Goal: Task Accomplishment & Management: Manage account settings

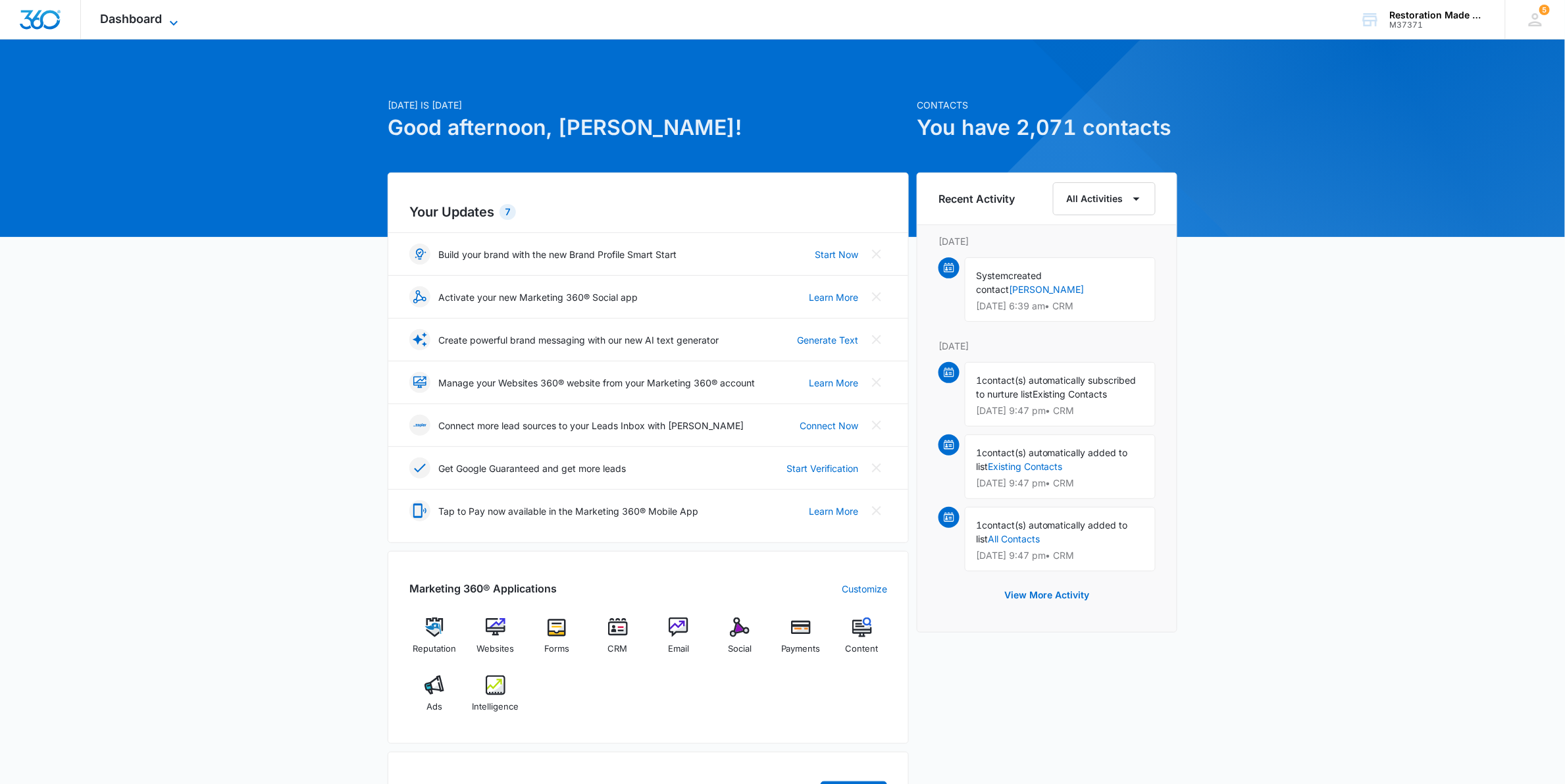
click at [173, 21] on icon at bounding box center [174, 23] width 16 height 16
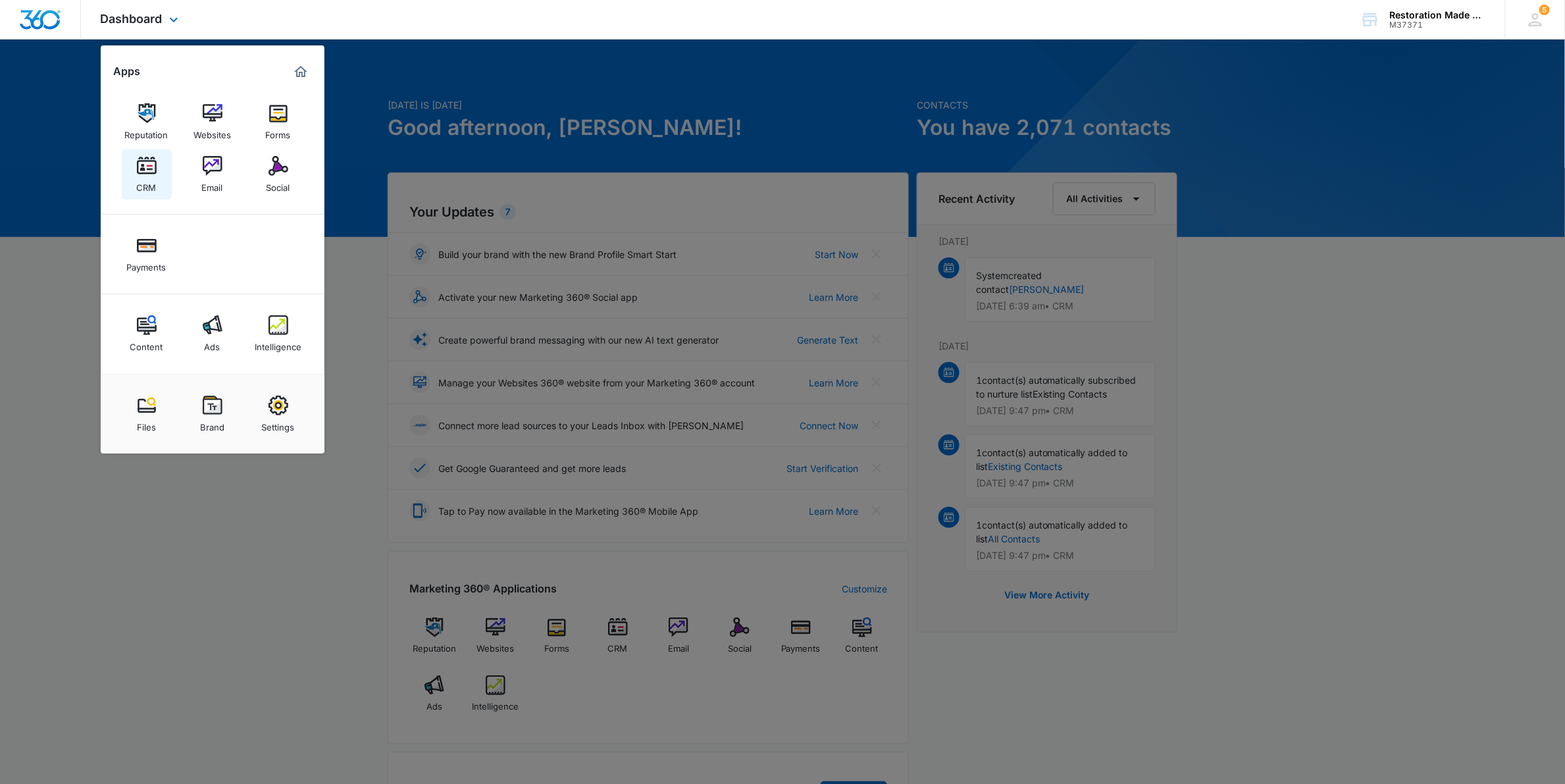
click at [147, 171] on img at bounding box center [147, 165] width 19 height 19
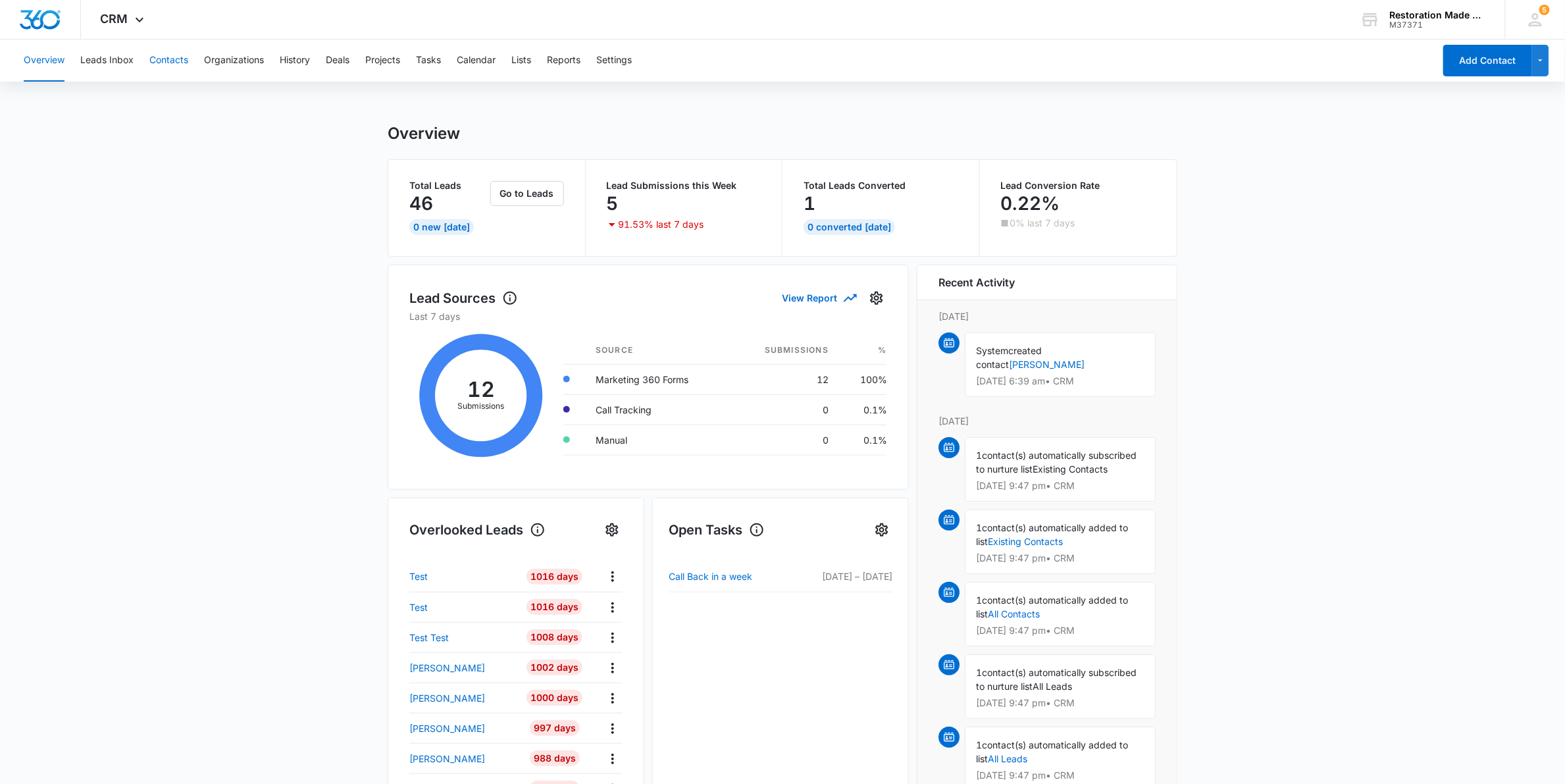
click at [163, 63] on button "Contacts" at bounding box center [169, 61] width 39 height 42
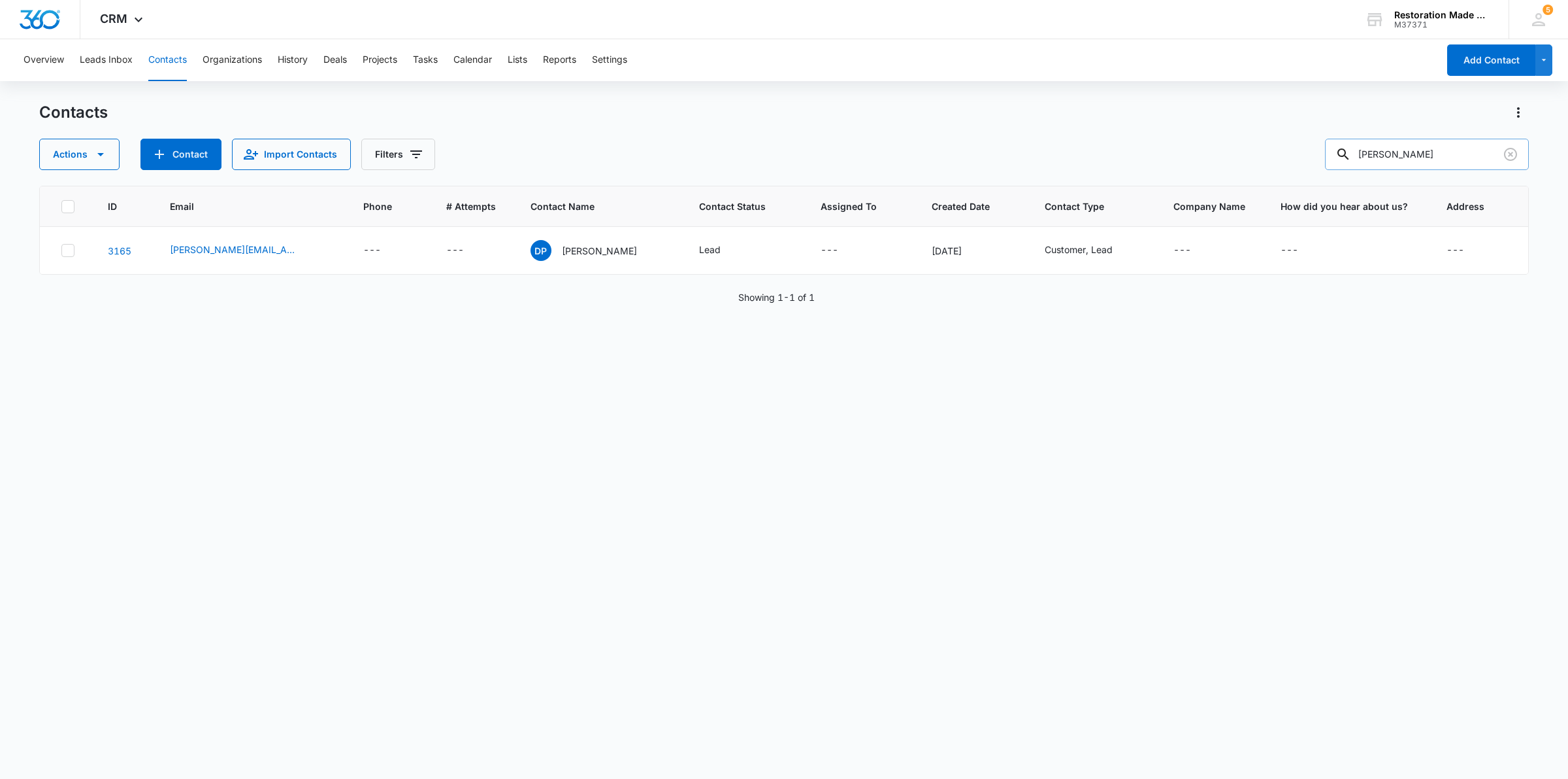
click at [1439, 161] on input "[PERSON_NAME]" at bounding box center [1427, 154] width 204 height 31
type input "p"
type input "[PERSON_NAME]"
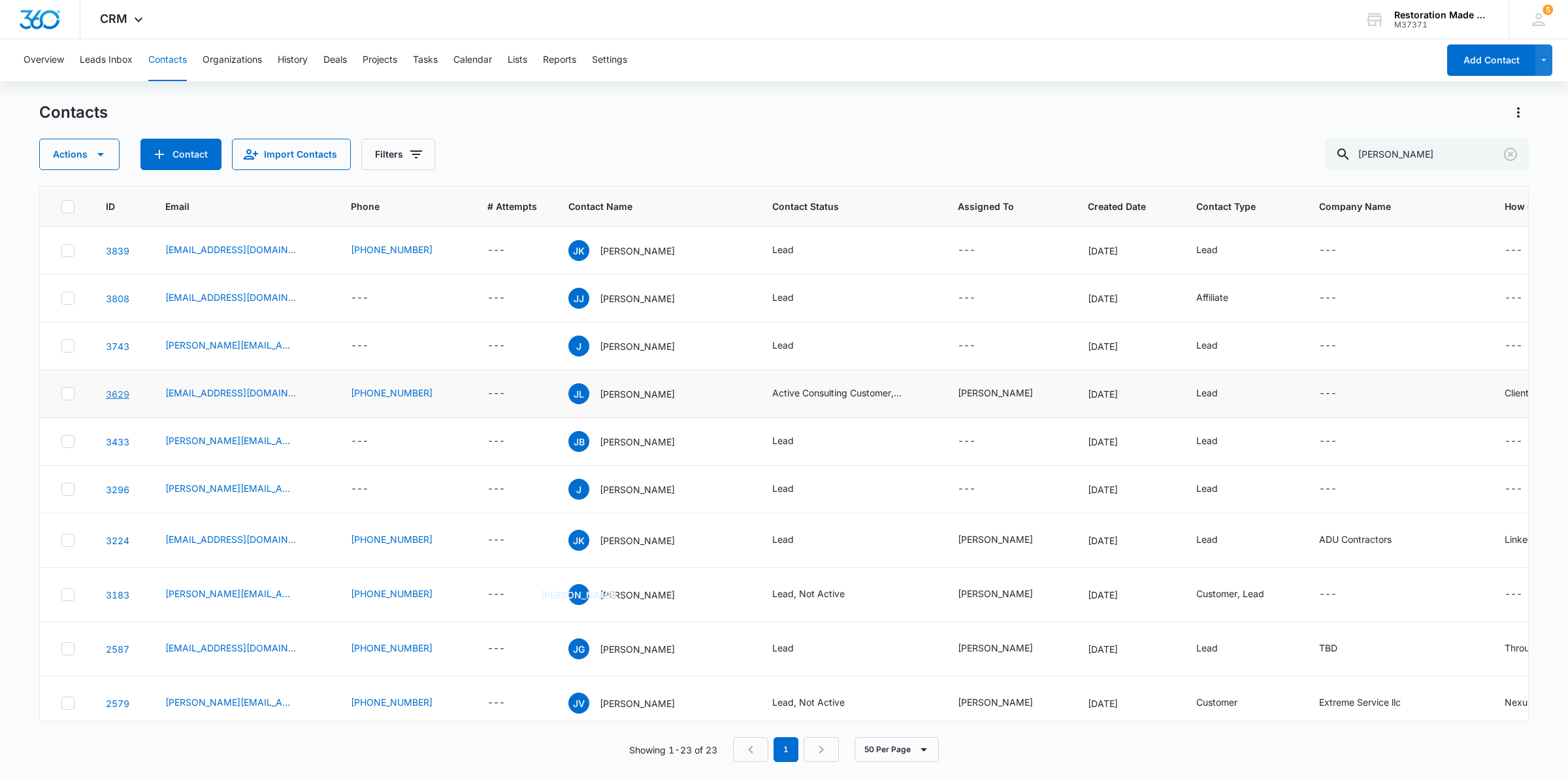
click at [118, 391] on link "3629" at bounding box center [118, 394] width 24 height 11
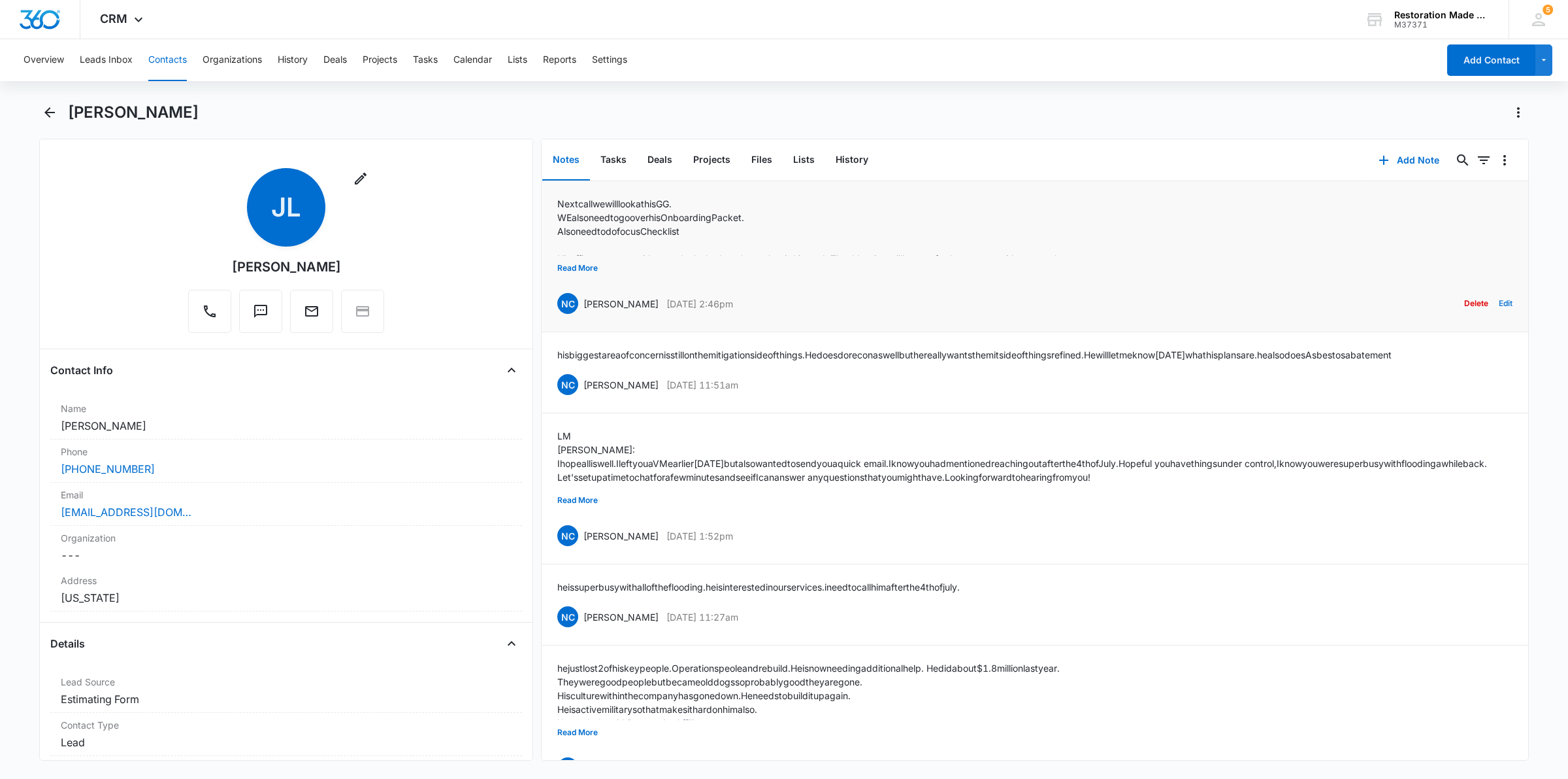
click at [1499, 302] on button "Edit" at bounding box center [1506, 304] width 13 height 25
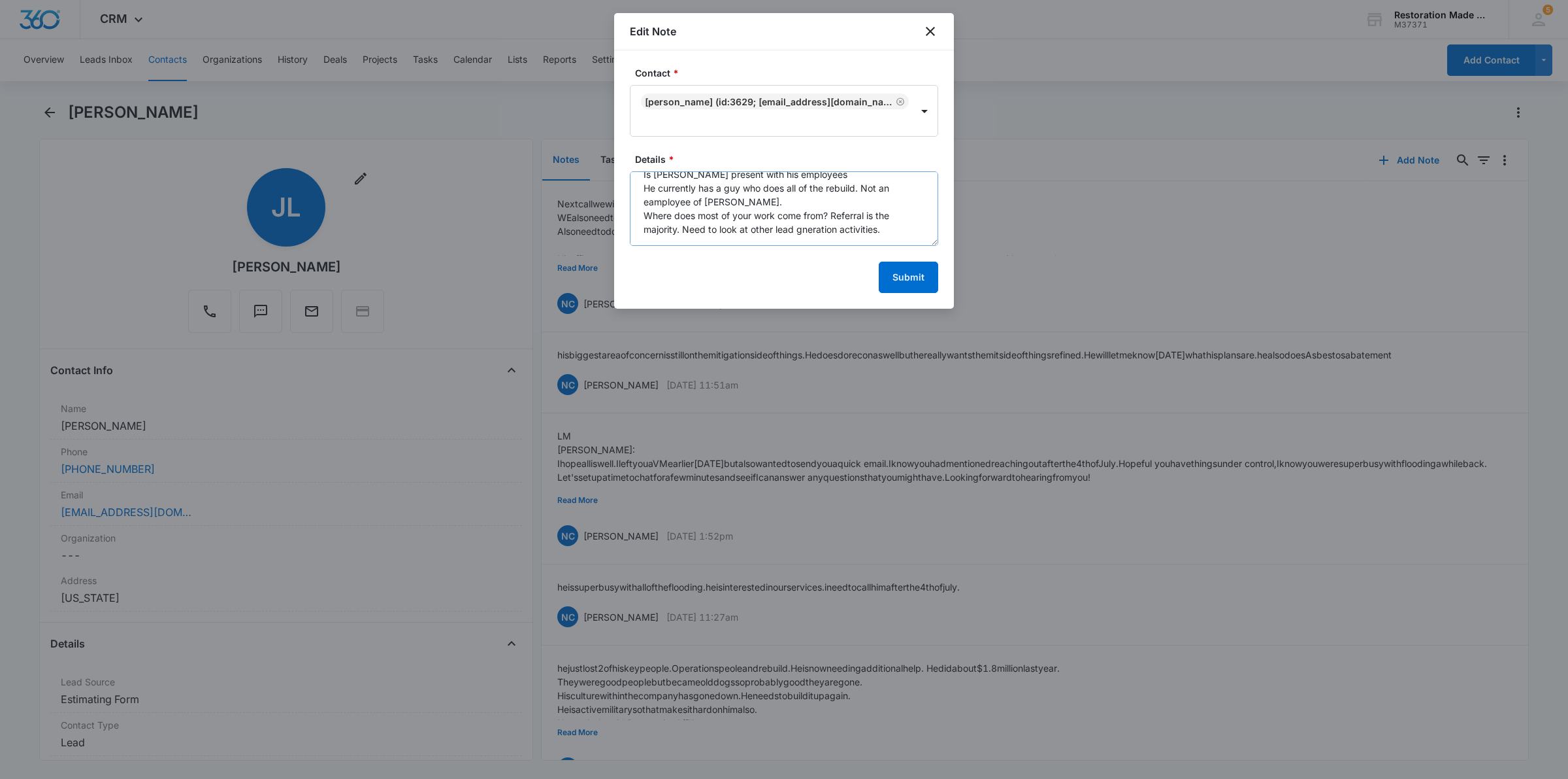
scroll to position [301, 0]
click at [897, 178] on textarea "Next call we will look at his GG. WE also need to go over his Onboarding Packet…" at bounding box center [784, 209] width 309 height 75
paste textarea "Summary [PERSON_NAME] and BlueLine Disaster Solutions, Inc. discussed significa…"
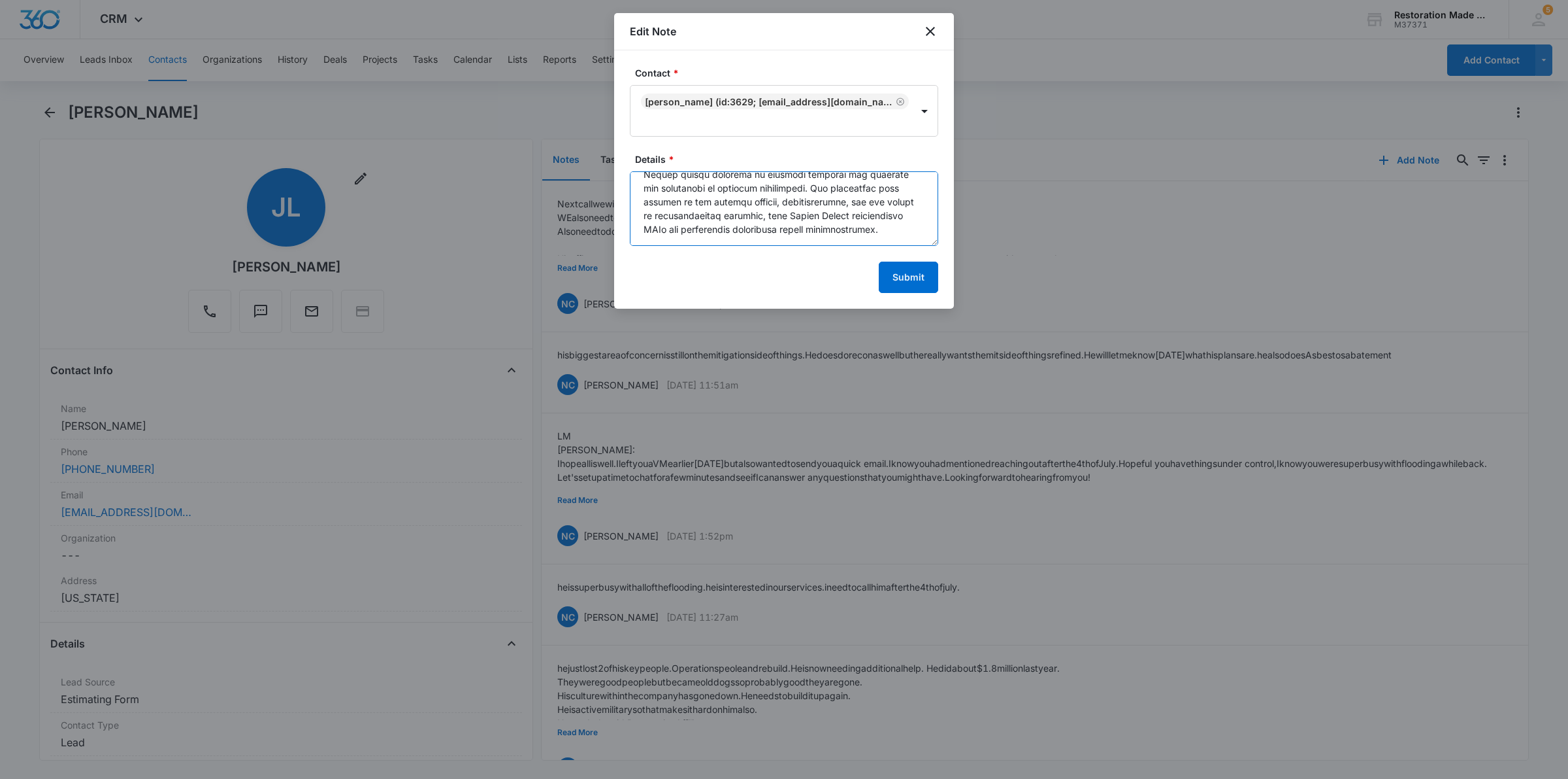
click at [889, 236] on textarea "Details *" at bounding box center [784, 209] width 309 height 75
paste textarea "Suggested next steps BlueLine Disaster Solutions, Inc. will take a break from r…"
type textarea "Next call we will look at his GG. WE also need to go over his Onboarding Packet…"
click at [922, 275] on button "Submit" at bounding box center [908, 277] width 60 height 31
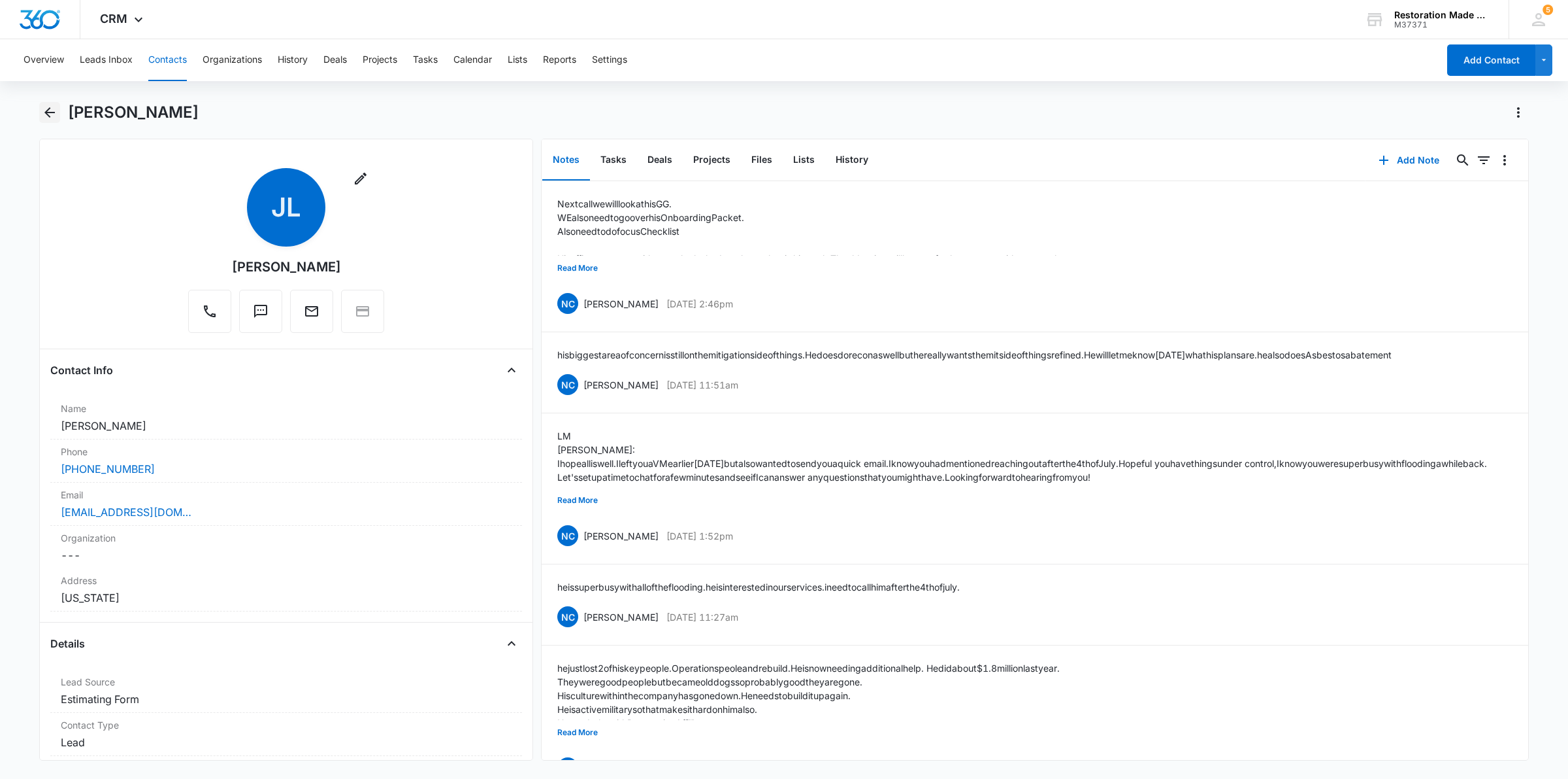
click at [54, 112] on icon "Back" at bounding box center [50, 112] width 10 height 10
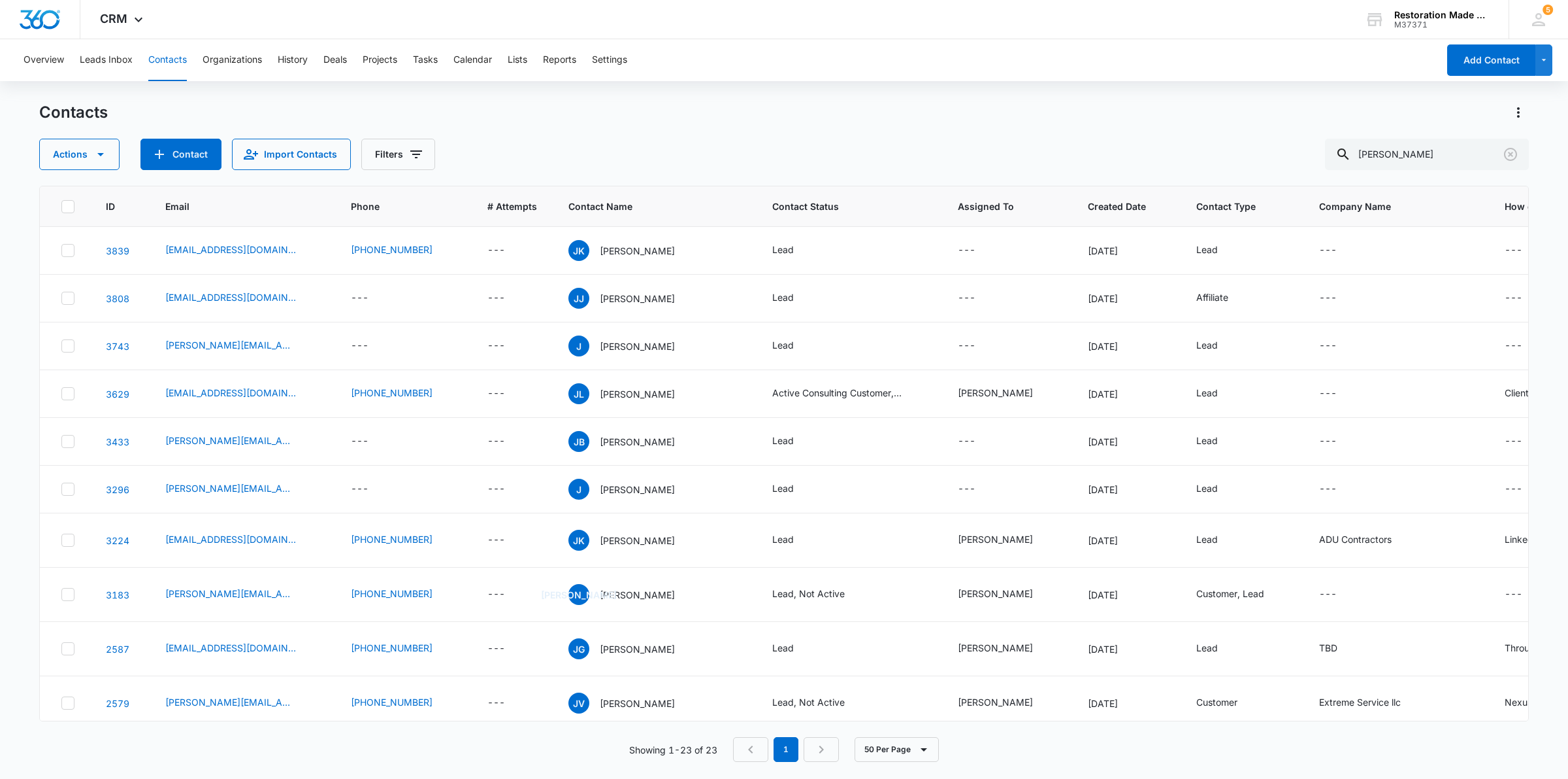
click at [168, 56] on button "Contacts" at bounding box center [167, 61] width 39 height 42
click at [1445, 154] on input "[PERSON_NAME]" at bounding box center [1427, 154] width 204 height 31
type input "j"
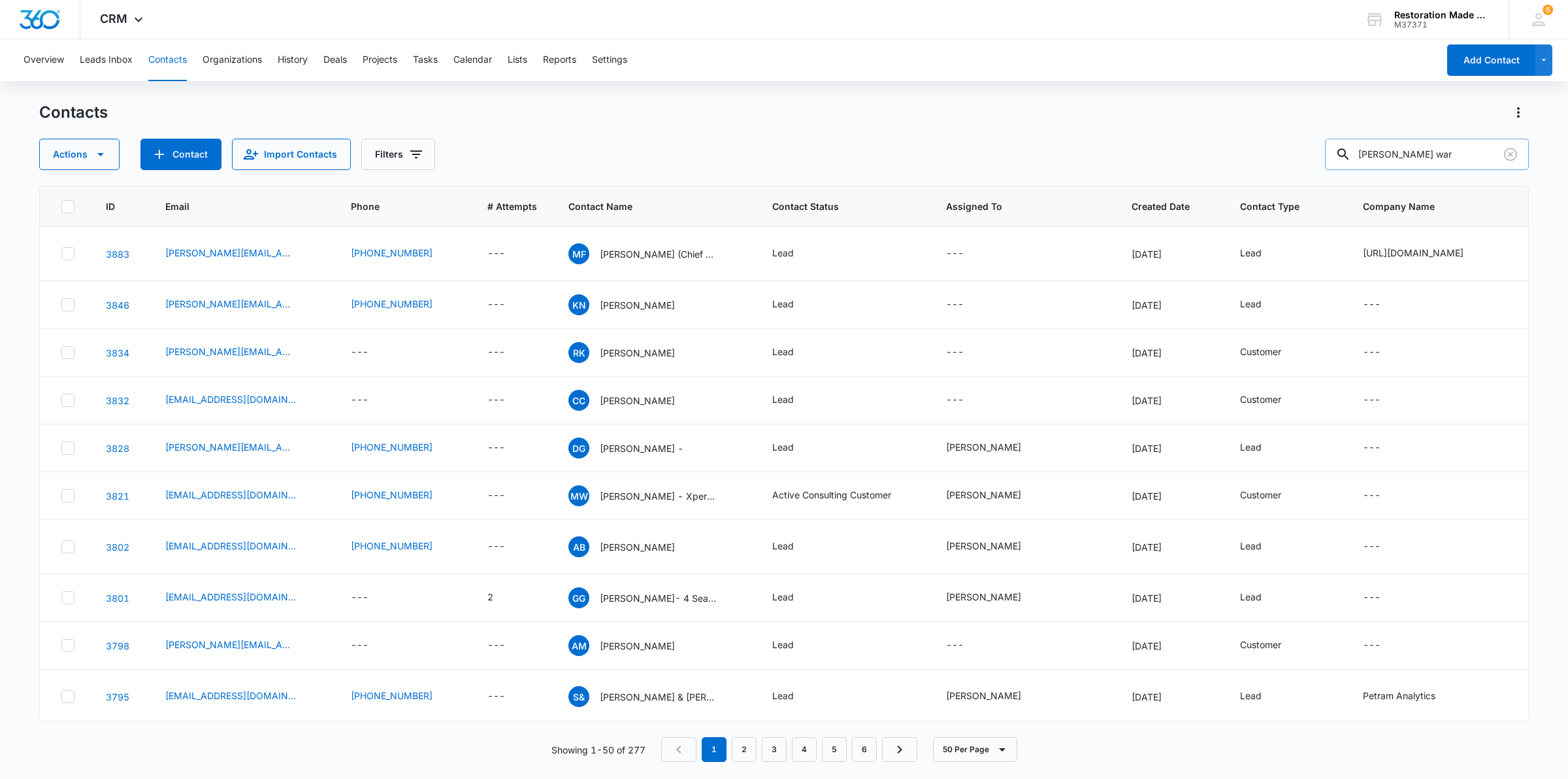
click at [1446, 154] on input "[PERSON_NAME] war" at bounding box center [1427, 154] width 204 height 31
type input "[PERSON_NAME] war"
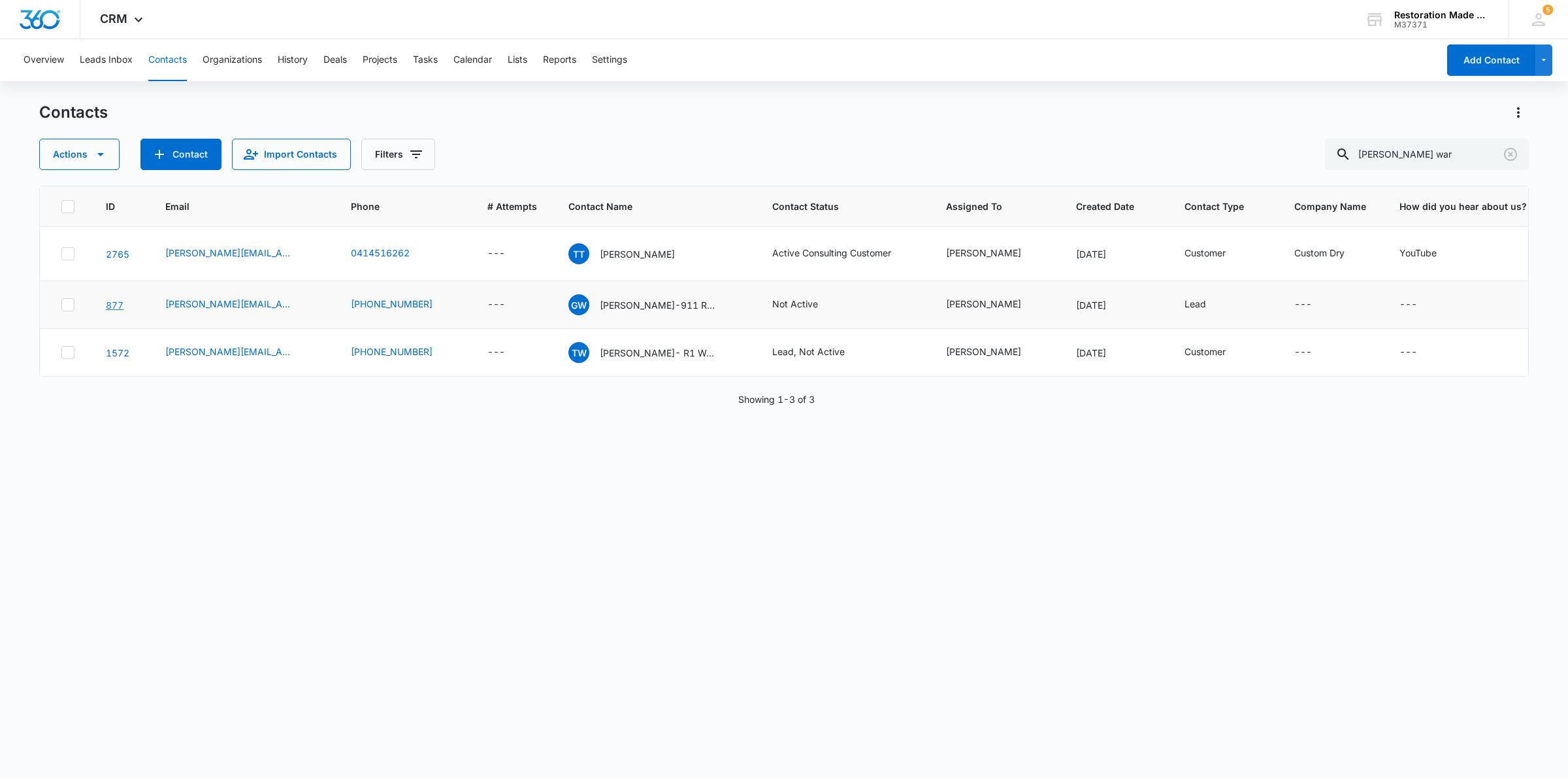
click at [113, 310] on link "877" at bounding box center [114, 305] width 18 height 11
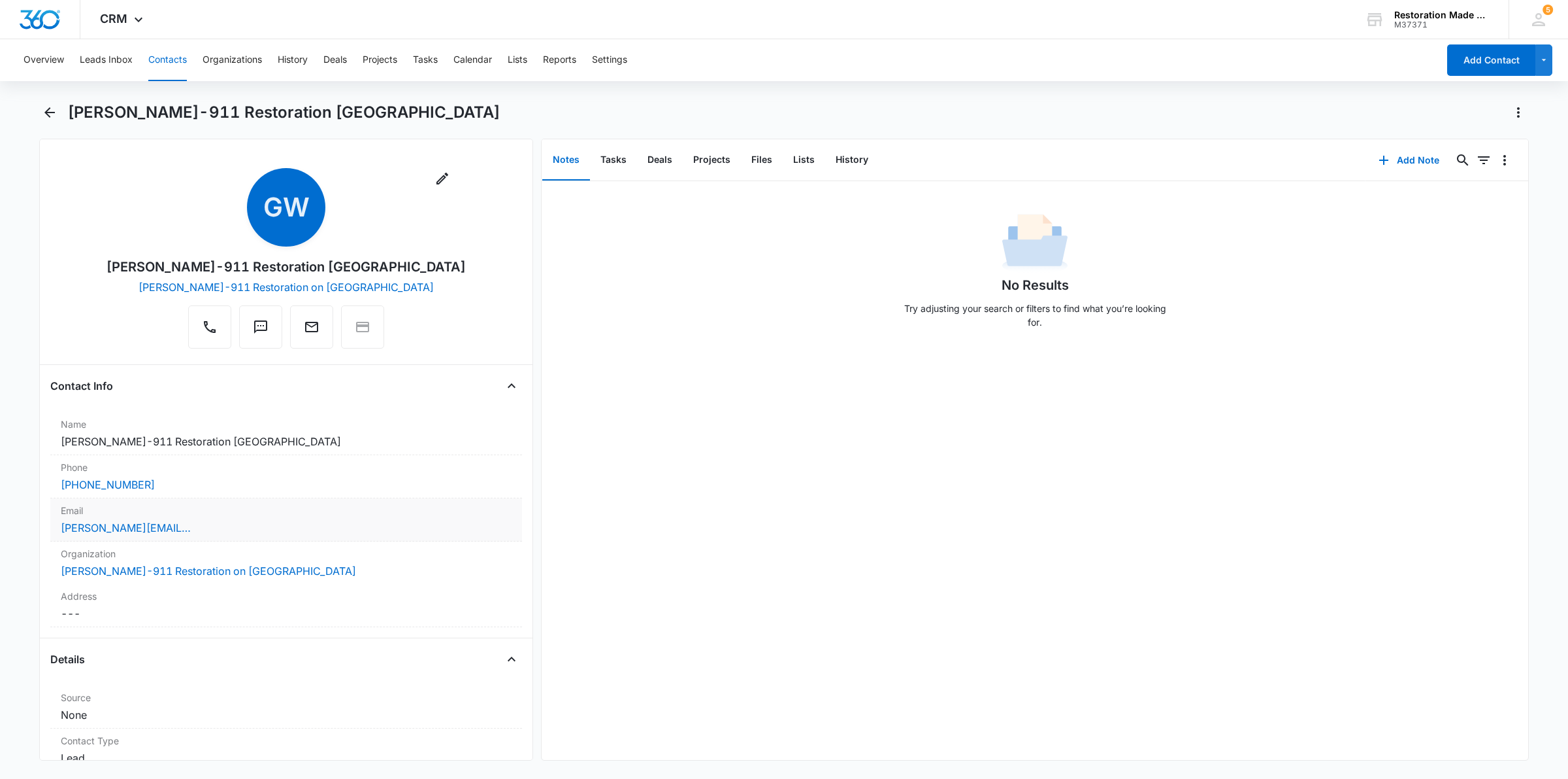
click at [256, 527] on div "[PERSON_NAME][EMAIL_ADDRESS][DOMAIN_NAME]" at bounding box center [286, 527] width 451 height 16
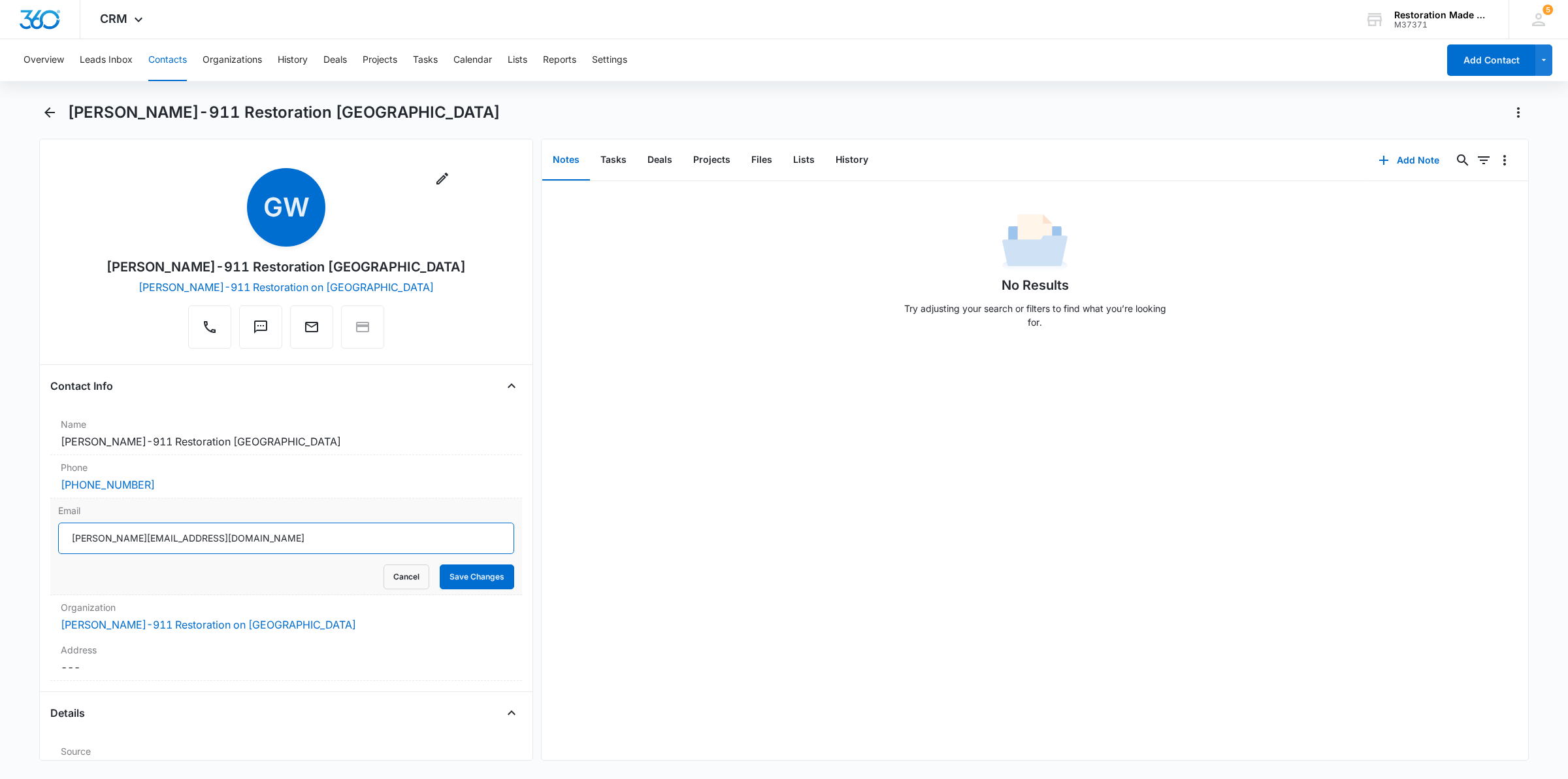
click at [256, 533] on input "[PERSON_NAME][EMAIL_ADDRESS][DOMAIN_NAME]" at bounding box center [286, 538] width 457 height 31
type input "g"
click at [113, 538] on input "Email" at bounding box center [286, 538] width 457 height 31
paste input "[PERSON_NAME][EMAIL_ADDRESS][DOMAIN_NAME]"
type input "[PERSON_NAME][EMAIL_ADDRESS][DOMAIN_NAME]"
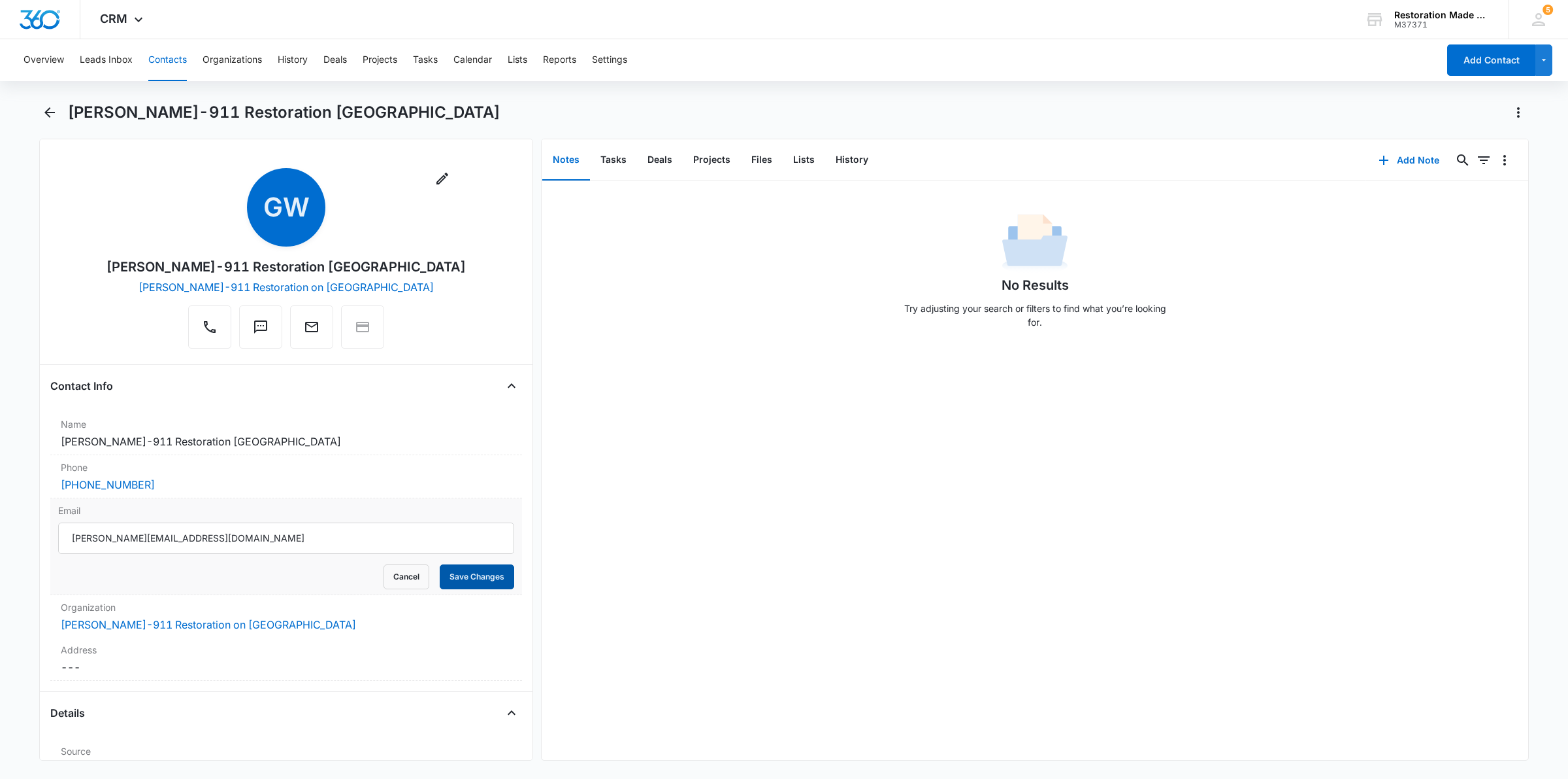
click at [477, 583] on button "Save Changes" at bounding box center [477, 577] width 75 height 25
